Goal: Information Seeking & Learning: Learn about a topic

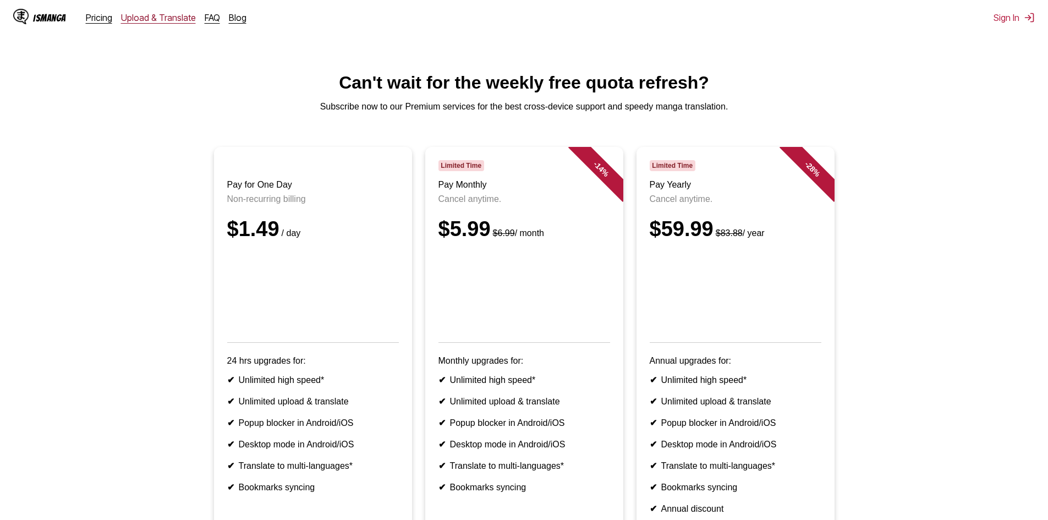
click at [139, 21] on link "Upload & Translate" at bounding box center [158, 17] width 75 height 11
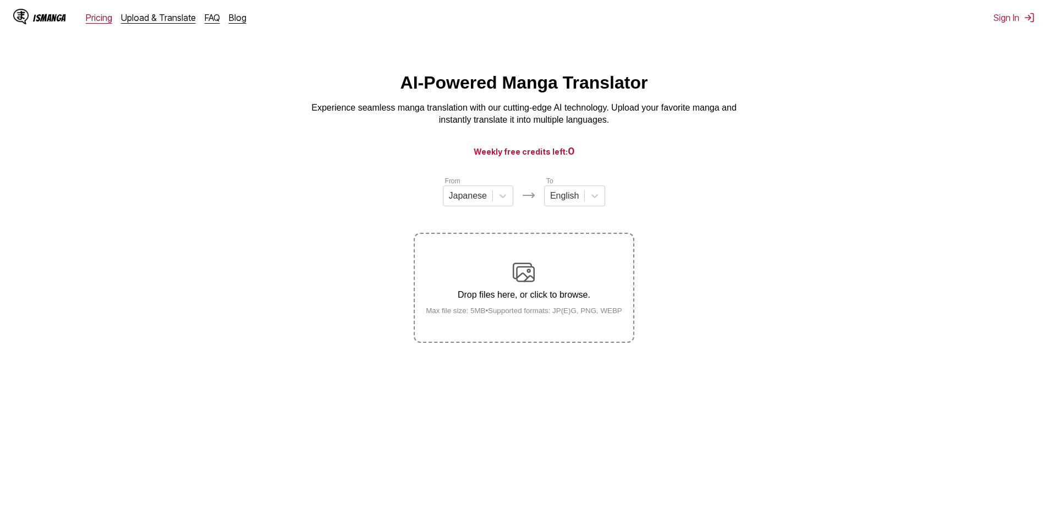
click at [90, 21] on link "Pricing" at bounding box center [99, 17] width 26 height 11
